Goal: Task Accomplishment & Management: Complete application form

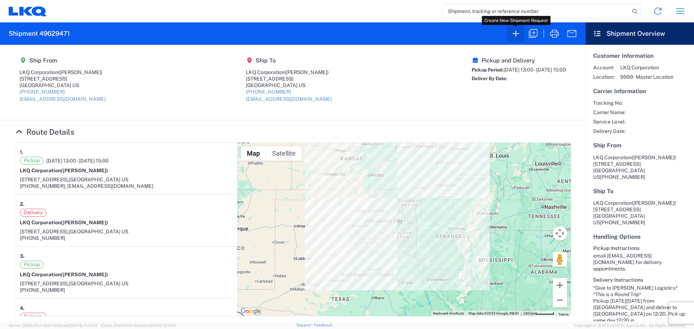
click at [514, 33] on icon "button" at bounding box center [516, 34] width 12 height 12
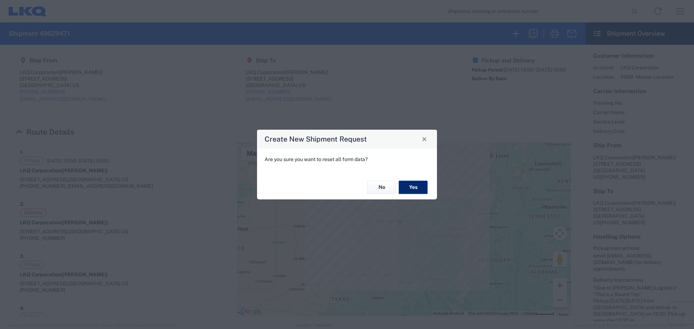
click at [419, 187] on button "Yes" at bounding box center [412, 187] width 29 height 13
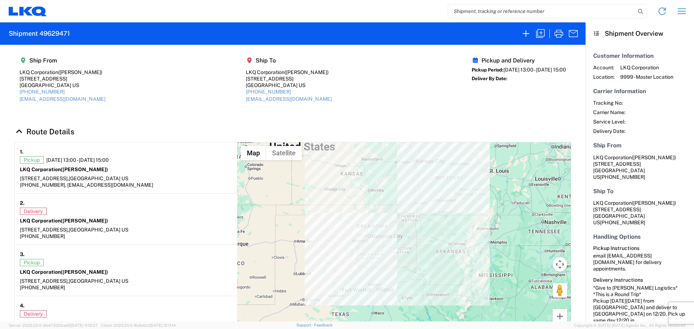
select select "FULL"
select select "LBS"
select select "IN"
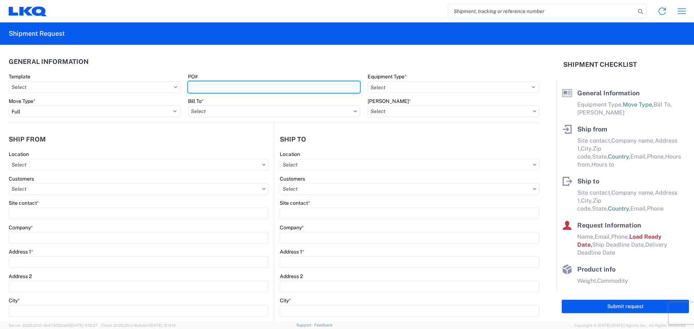
click at [249, 84] on input "PO#" at bounding box center [274, 87] width 172 height 12
type input "MMMSaraland100625"
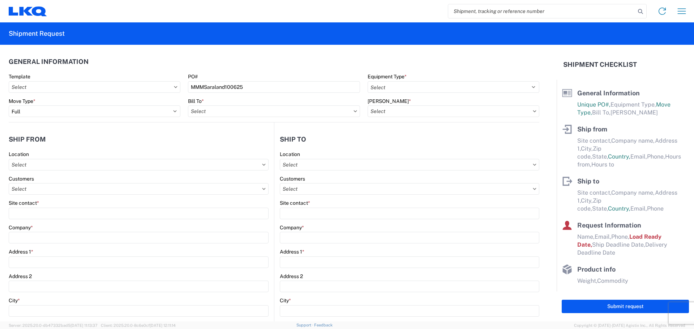
click at [307, 61] on header "General Information" at bounding box center [274, 61] width 530 height 16
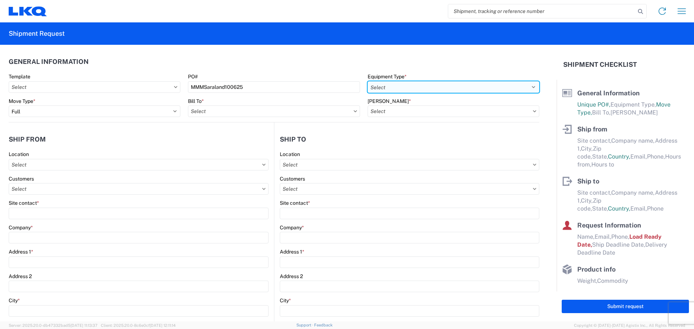
click at [376, 85] on select "Select 53’ Dry Van Flatbed Dropdeck (van) Lowboy (flatbed) Rail" at bounding box center [453, 87] width 172 height 12
select select "STDV"
click at [367, 81] on select "Select 53’ Dry Van Flatbed Dropdeck (van) Lowboy (flatbed) Rail" at bounding box center [453, 87] width 172 height 12
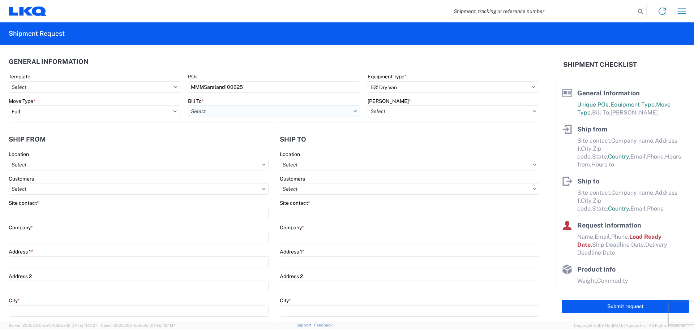
click at [218, 113] on input "text" at bounding box center [274, 111] width 172 height 12
type input "1760"
click at [222, 148] on div "1760 - LKQ Best Core" at bounding box center [251, 144] width 126 height 12
type input "1760 - LKQ Best Core"
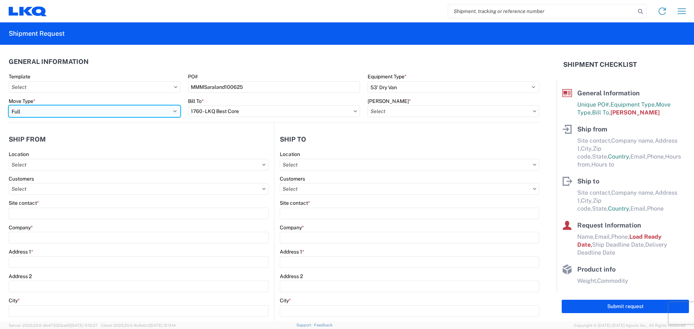
click at [116, 111] on select "Select Full Partial TL" at bounding box center [95, 111] width 172 height 12
select select "PARTIAL_TL"
click at [9, 105] on select "Select Full Partial TL" at bounding box center [95, 111] width 172 height 12
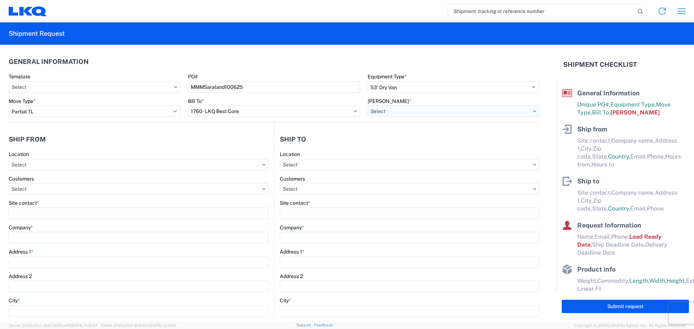
click at [381, 109] on input "text" at bounding box center [453, 111] width 172 height 12
click at [401, 142] on div "1760-1300-50180-0000 - 1760 Freight In - Cores" at bounding box center [429, 144] width 126 height 12
type input "1760-1300-50180-0000 - 1760 Freight In - Cores"
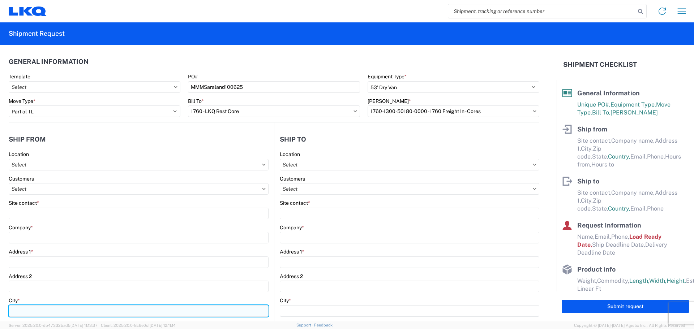
click at [37, 308] on input "City *" at bounding box center [139, 311] width 260 height 12
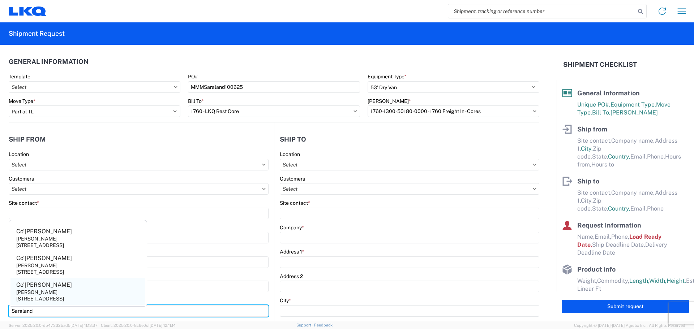
type input "Saraland"
click at [55, 294] on div "[PERSON_NAME]" at bounding box center [36, 292] width 41 height 7
type input "Co'[PERSON_NAME]"
type input "[PERSON_NAME]"
type input "[STREET_ADDRESS]"
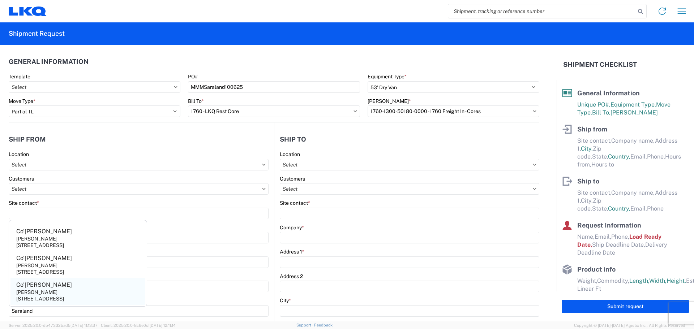
type input "36571"
select select "AL"
select select "US"
type input "[PHONE_NUMBER]"
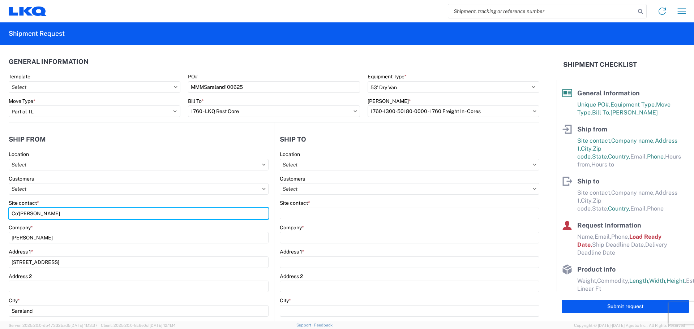
drag, startPoint x: 31, startPoint y: 214, endPoint x: 0, endPoint y: 215, distance: 31.4
click at [0, 215] on form "General Information Template PO# MMMSaraland100625 Equipment Type * Select 53’ …" at bounding box center [278, 183] width 556 height 277
type input "B"
type input "[PERSON_NAME]"
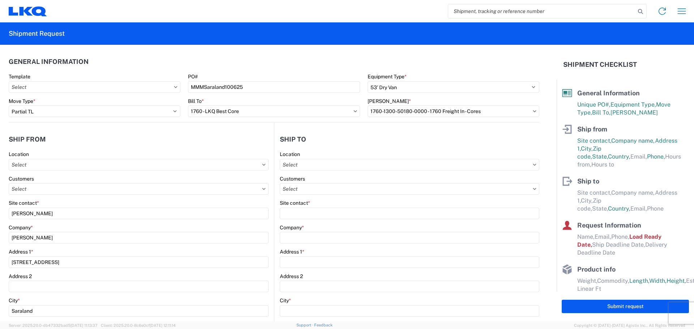
click at [95, 149] on agx-form-section "Ship from Location Customers Site contact * [PERSON_NAME] Company * [PERSON_NAM…" at bounding box center [141, 299] width 265 height 337
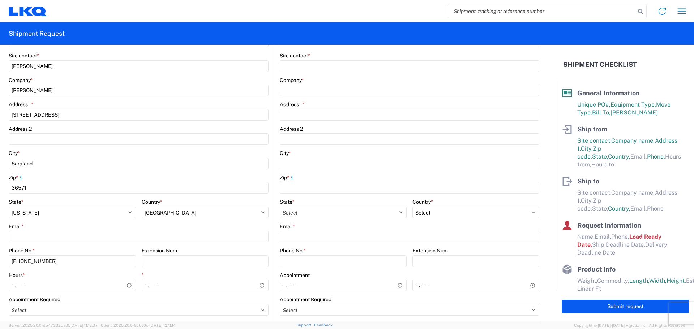
scroll to position [193, 0]
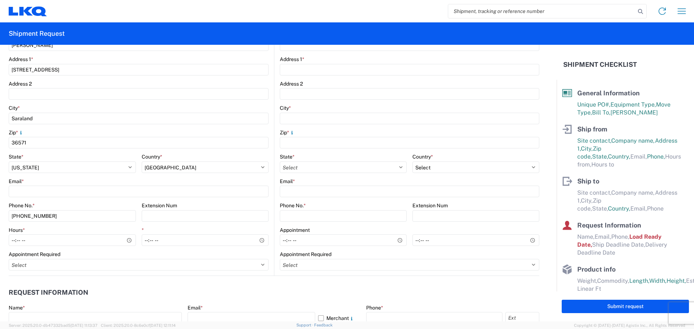
click at [90, 222] on agx-form-control-wrapper-v2 "Phone No. * [PHONE_NUMBER]" at bounding box center [72, 214] width 127 height 25
click at [90, 217] on input "[PHONE_NUMBER]" at bounding box center [72, 216] width 127 height 12
type input "[PHONE_NUMBER]"
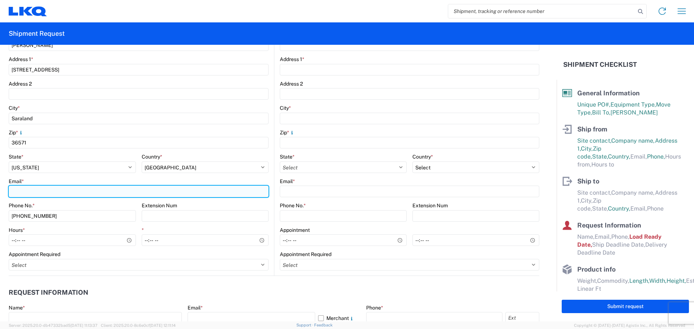
click at [23, 188] on input "Email *" at bounding box center [139, 192] width 260 height 12
type input "[EMAIL_ADDRESS][DOMAIN_NAME]"
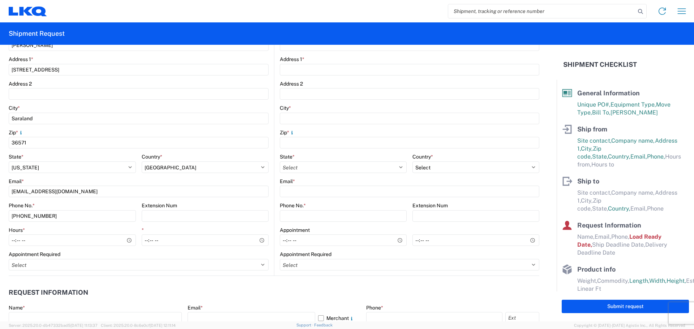
click at [118, 285] on header "Request Information" at bounding box center [274, 293] width 530 height 16
click at [10, 242] on input "Hours *" at bounding box center [72, 240] width 127 height 12
type input "08:00"
type input "14:00"
click at [333, 292] on header "Request Information" at bounding box center [274, 293] width 530 height 16
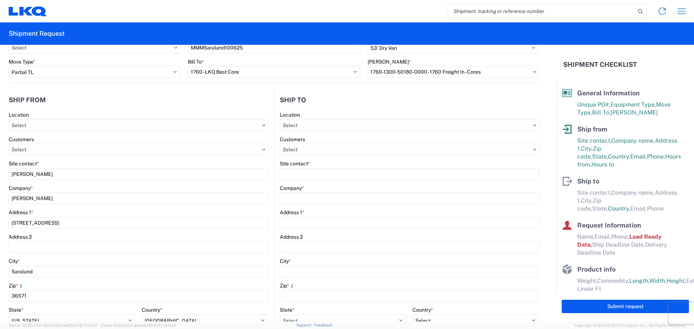
scroll to position [0, 0]
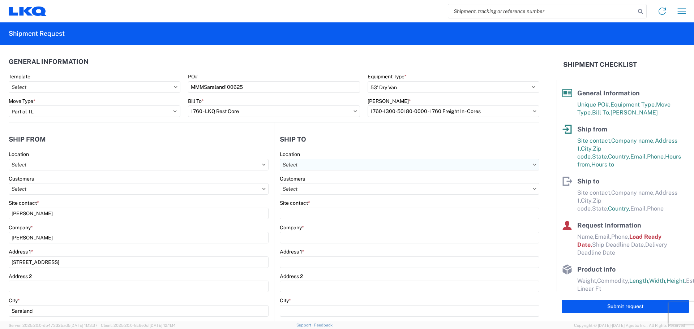
click at [329, 161] on input "text" at bounding box center [409, 165] width 259 height 12
type input "1634"
click at [341, 200] on div "1634 - [GEOGRAPHIC_DATA] - [PERSON_NAME] - Boat Rock" at bounding box center [350, 197] width 142 height 12
type input "1634 - [GEOGRAPHIC_DATA] - [PERSON_NAME] - Boat Rock"
type input "LKQ Corporation"
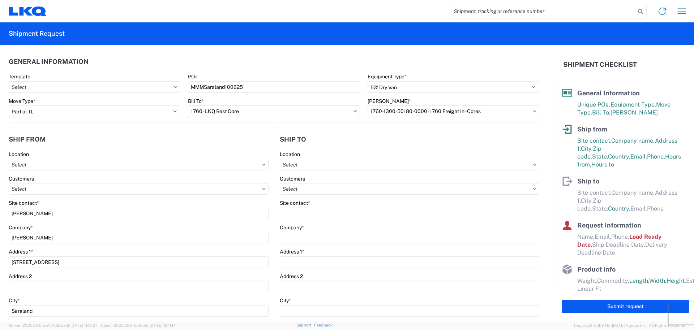
type input "[STREET_ADDRESS]"
type input "[GEOGRAPHIC_DATA]"
type input "30336"
select select "US"
type input "[PHONE_NUMBER]"
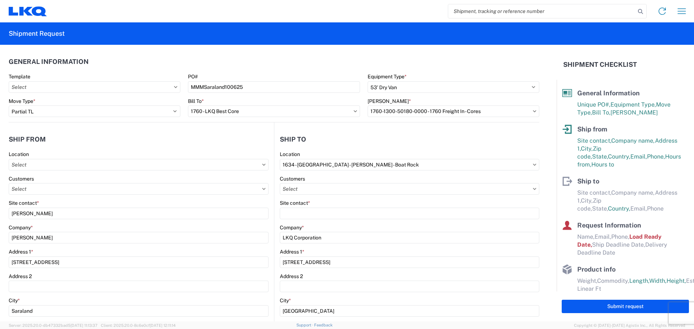
select select
click at [324, 187] on input "text" at bounding box center [409, 189] width 259 height 12
click at [354, 140] on header "Ship to" at bounding box center [406, 139] width 265 height 16
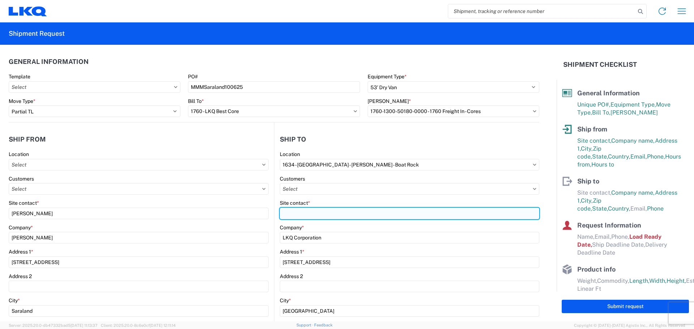
click at [324, 215] on input "Site contact *" at bounding box center [409, 214] width 259 height 12
type input "[PERSON_NAME]"
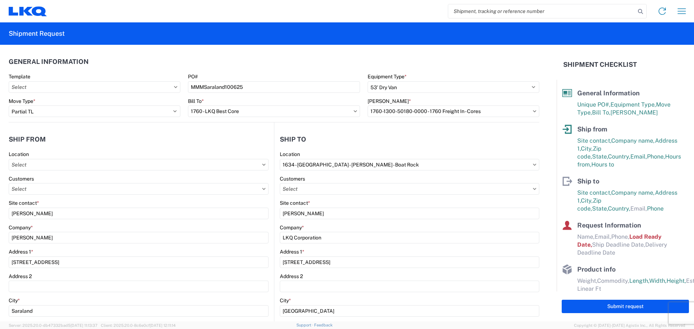
click at [375, 126] on agx-shipment-stop-widget-v2 "Ship to 1634 Location 1634 - [GEOGRAPHIC_DATA] - [PERSON_NAME] - Boat Rock Cust…" at bounding box center [406, 295] width 265 height 346
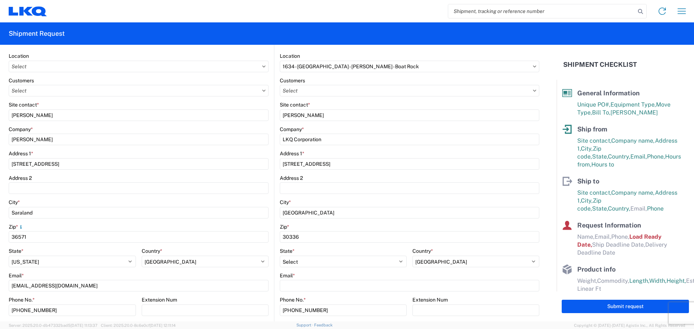
scroll to position [144, 0]
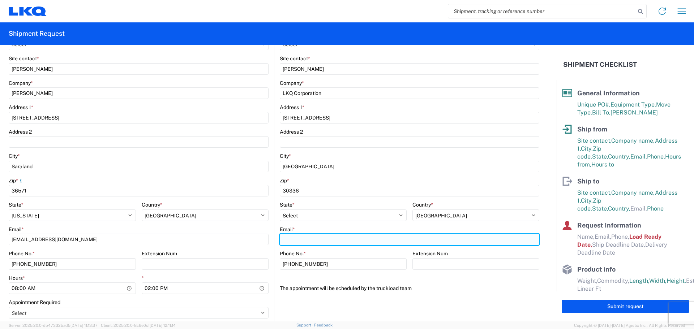
click at [301, 236] on input "Email *" at bounding box center [409, 240] width 259 height 12
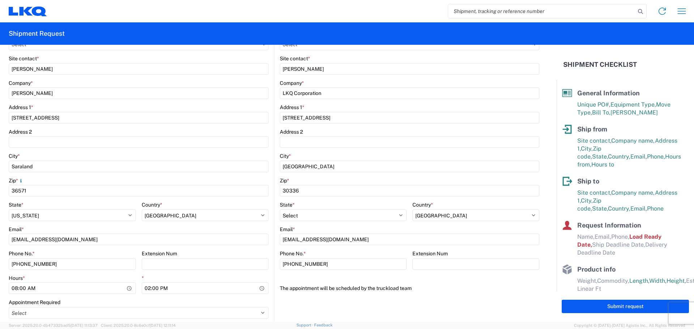
click at [315, 296] on agx-form-control-wrapper-v2 "The appointment will be scheduled by the truckload team" at bounding box center [409, 290] width 259 height 17
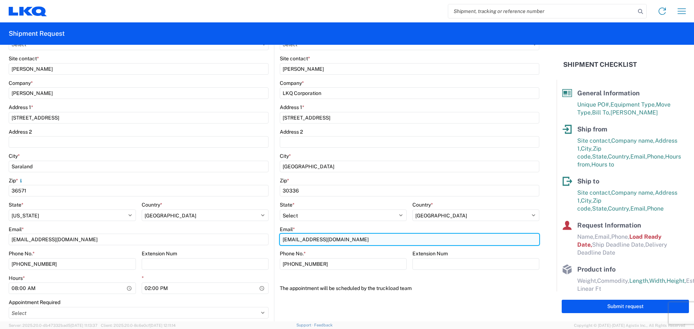
drag, startPoint x: 285, startPoint y: 240, endPoint x: 303, endPoint y: 244, distance: 18.1
click at [288, 241] on input "[EMAIL_ADDRESS][DOMAIN_NAME]" at bounding box center [409, 240] width 259 height 12
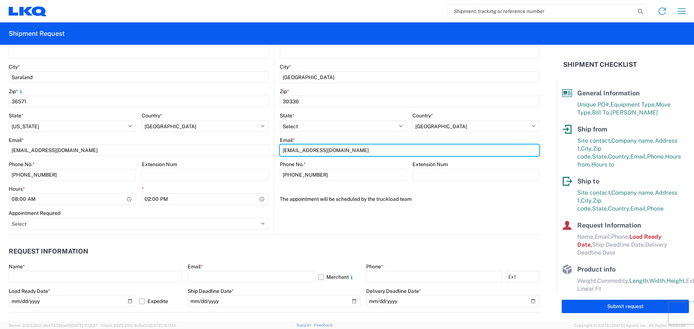
scroll to position [241, 0]
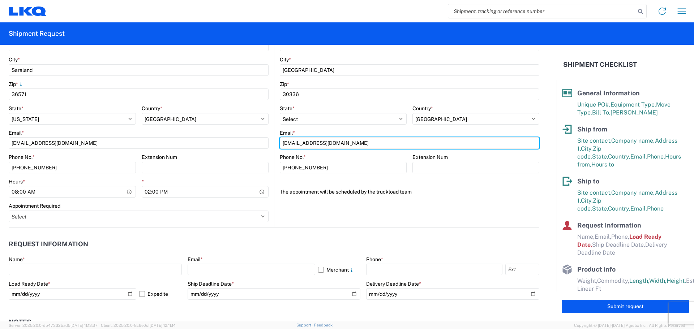
type input "[EMAIL_ADDRESS][DOMAIN_NAME]"
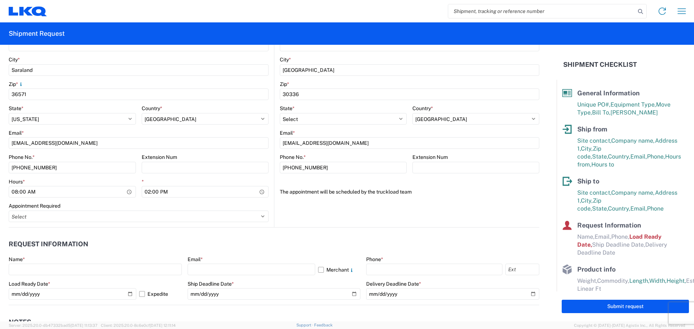
click at [320, 223] on agx-form-section "Ship to 1634 Location 1634 - [GEOGRAPHIC_DATA] - [PERSON_NAME] - Boat Rock Cust…" at bounding box center [406, 58] width 265 height 337
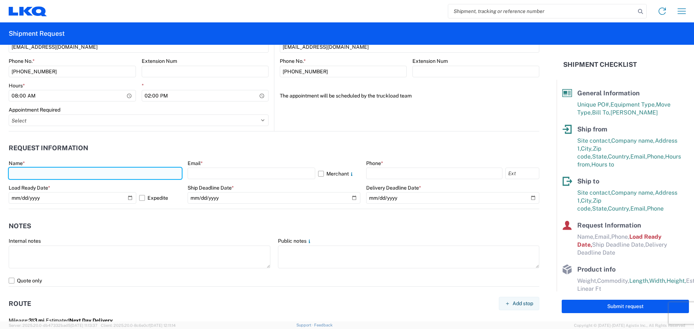
click at [32, 176] on input "text" at bounding box center [95, 174] width 173 height 12
type input "[PERSON_NAME]"
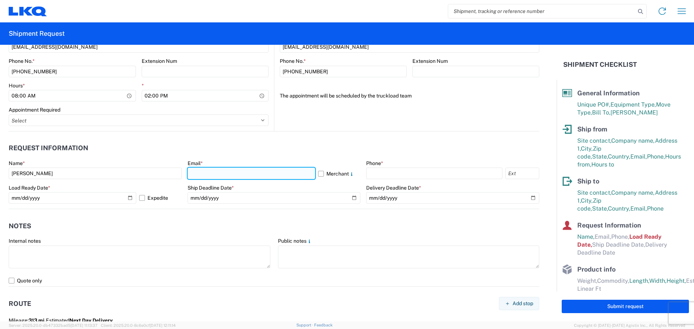
click at [250, 171] on input "text" at bounding box center [251, 174] width 128 height 12
type input "[EMAIL_ADDRESS][DOMAIN_NAME]"
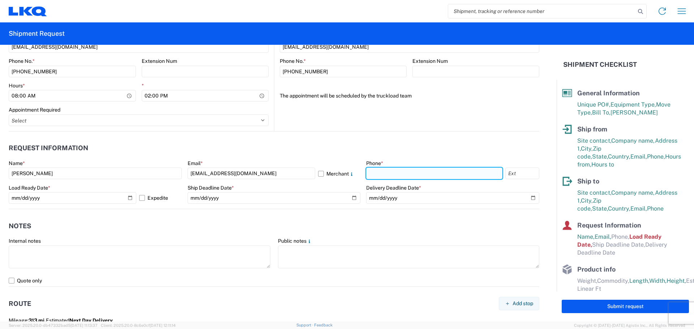
click at [389, 172] on input "text" at bounding box center [434, 174] width 136 height 12
type input "[PHONE_NUMBER]"
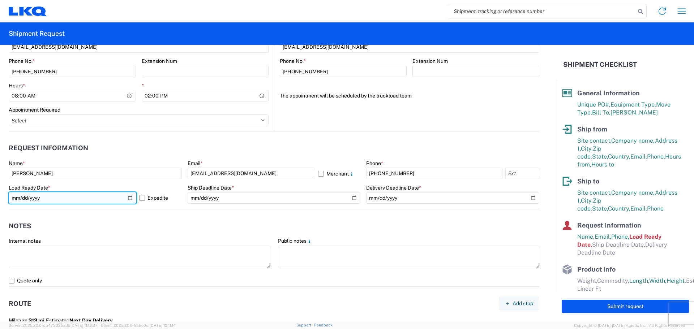
click at [130, 196] on input "[DATE]" at bounding box center [73, 198] width 128 height 12
type input "[DATE]"
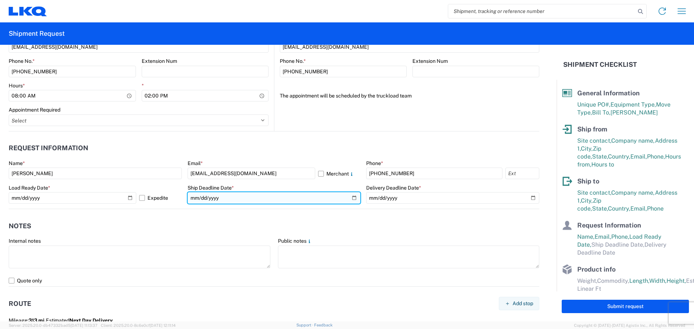
click at [349, 198] on input "date" at bounding box center [273, 198] width 173 height 12
type input "[DATE]"
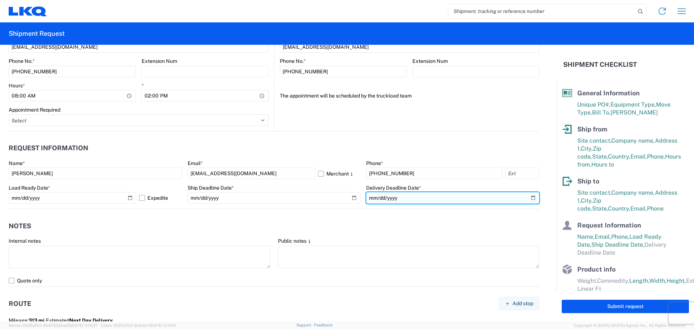
click at [527, 197] on input "date" at bounding box center [452, 198] width 173 height 12
type input "[DATE]"
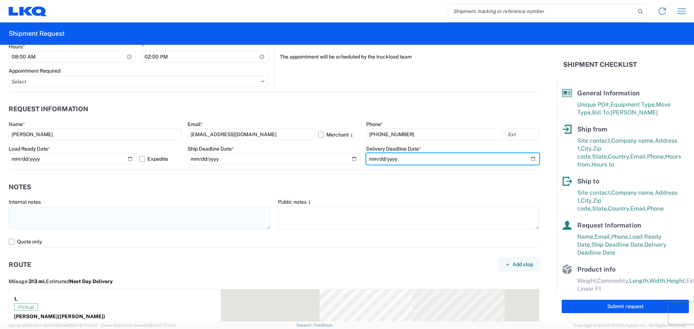
scroll to position [385, 0]
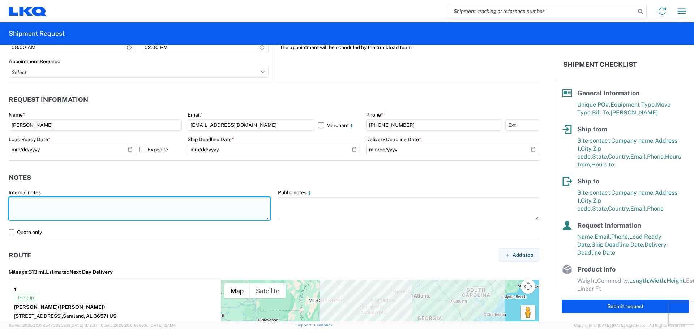
click at [46, 211] on textarea at bounding box center [140, 208] width 262 height 23
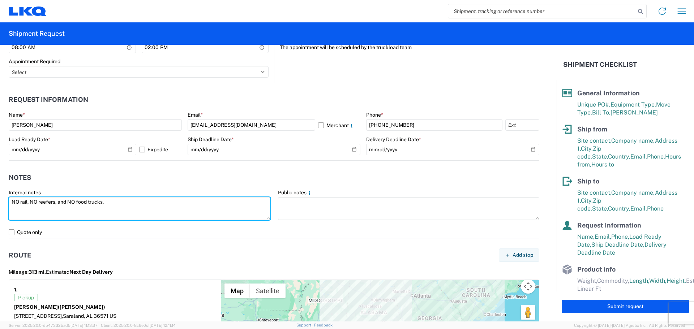
drag, startPoint x: 101, startPoint y: 199, endPoint x: 0, endPoint y: 198, distance: 100.8
click at [0, 198] on form "General Information Template PO# MMMSaraland100625 Equipment Type * Select 53’ …" at bounding box center [278, 183] width 556 height 277
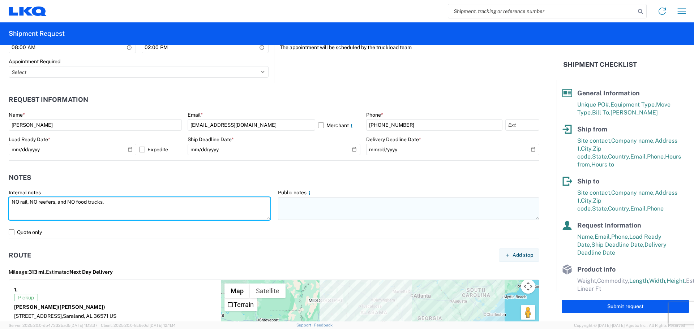
type textarea "NO rail, NO reefers, and NO food trucks."
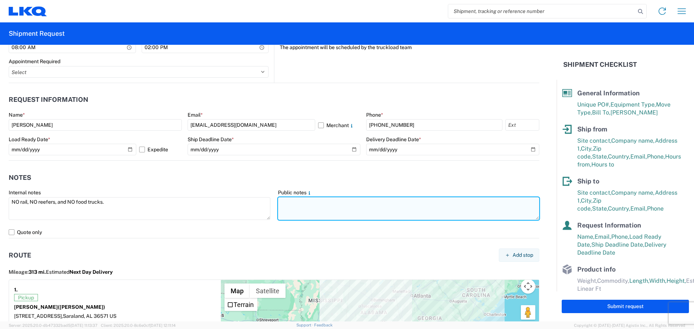
click at [321, 207] on textarea at bounding box center [409, 208] width 262 height 23
paste textarea "NO rail, NO reefers, and NO food trucks."
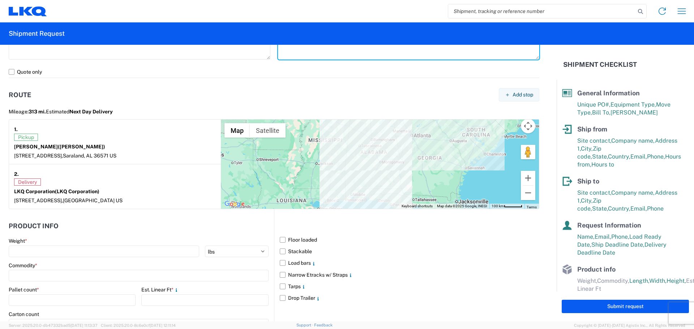
scroll to position [633, 0]
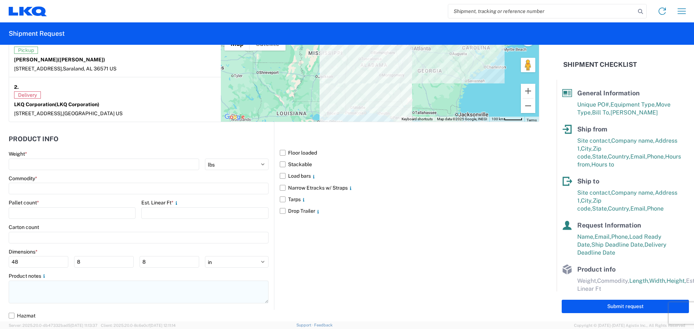
type textarea "NO rail, NO reefers, and NO food trucks."
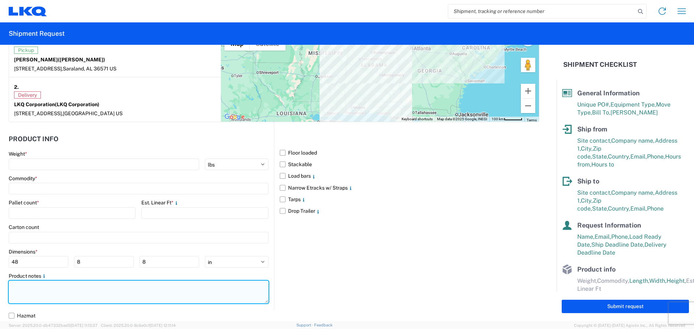
click at [31, 291] on textarea at bounding box center [139, 292] width 260 height 23
paste textarea "NO rail, NO reefers, and NO food trucks."
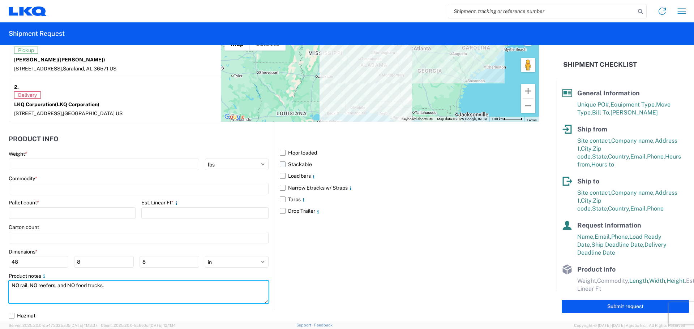
type textarea "NO rail, NO reefers, and NO food trucks."
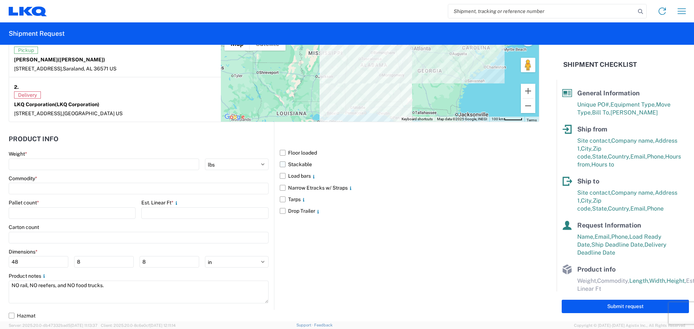
click at [280, 164] on label "Stackable" at bounding box center [409, 165] width 259 height 12
click at [0, 0] on input "Stackable" at bounding box center [0, 0] width 0 height 0
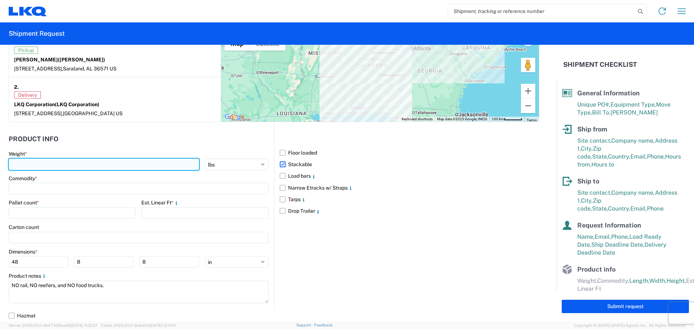
click at [39, 160] on input "number" at bounding box center [104, 165] width 190 height 12
type input "13600"
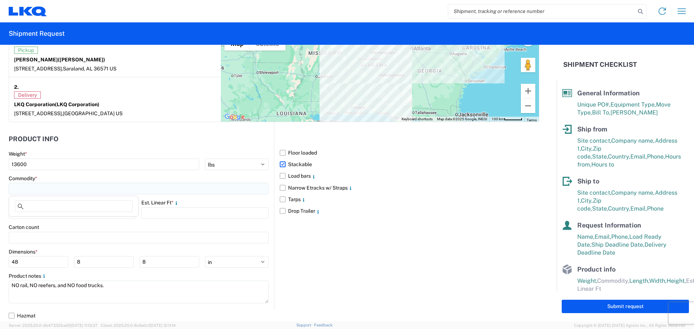
click at [41, 185] on input at bounding box center [139, 189] width 260 height 12
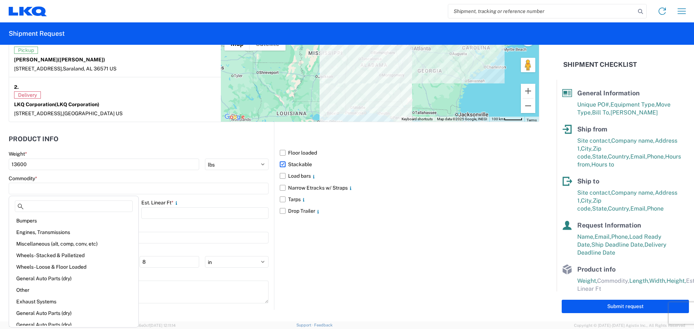
click at [54, 230] on div "Engines, Transmissions" at bounding box center [73, 232] width 126 height 12
type input "Engines, Transmissions"
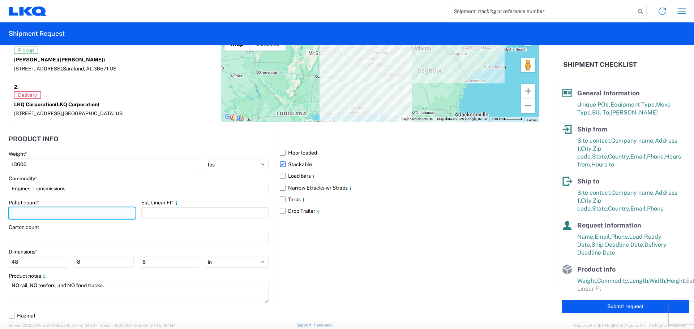
click at [42, 214] on input "number" at bounding box center [72, 213] width 127 height 12
type input "23"
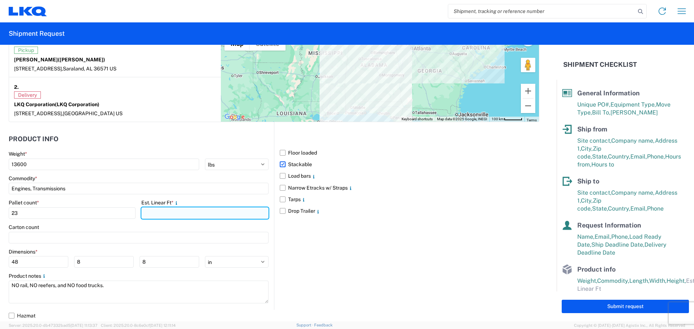
click at [165, 213] on input "number" at bounding box center [204, 213] width 127 height 12
type input "32"
click at [327, 253] on div "Floor loaded Stackable Load bars Narrow Etracks w/ Straps Tarps Drop Trailer" at bounding box center [406, 216] width 265 height 188
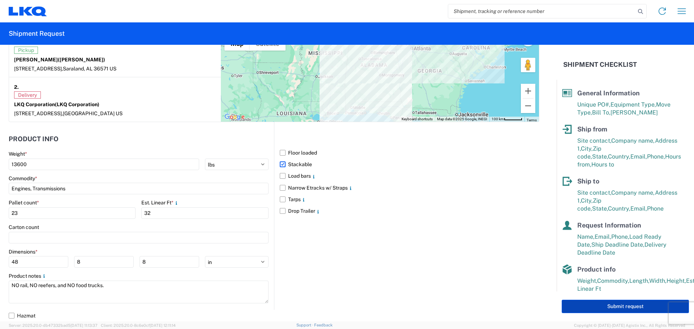
click at [625, 305] on button "Submit request" at bounding box center [624, 306] width 127 height 13
